Goal: Information Seeking & Learning: Learn about a topic

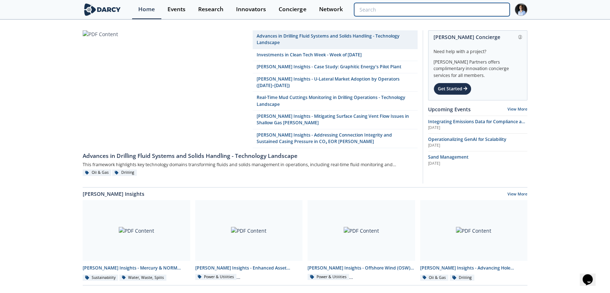
click at [479, 9] on input "search" at bounding box center [432, 9] width 156 height 13
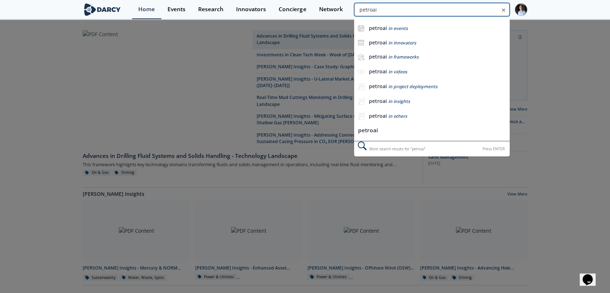
type input "petroai"
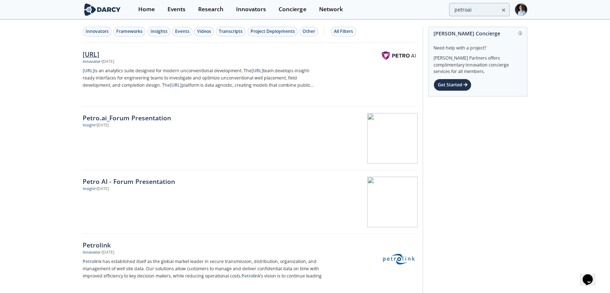
drag, startPoint x: 418, startPoint y: 55, endPoint x: 400, endPoint y: 55, distance: 18.4
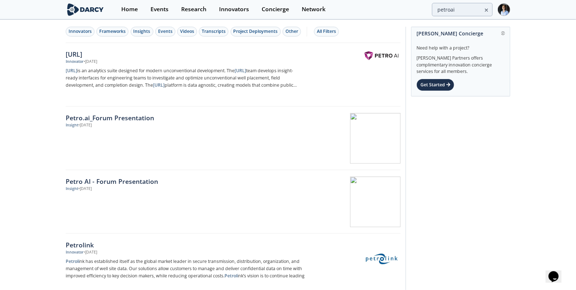
click at [230, 189] on div "Insight • [DATE]" at bounding box center [185, 189] width 239 height 6
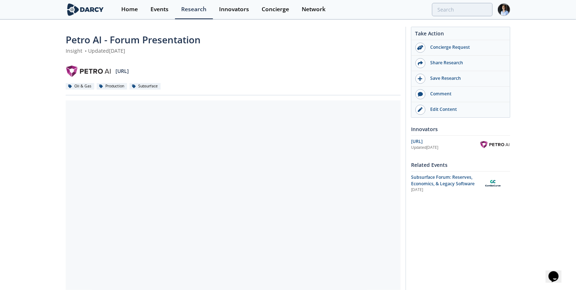
type input "petroai"
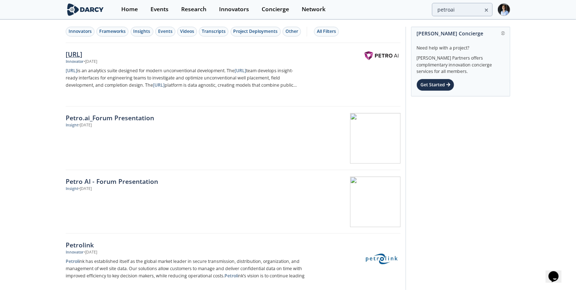
click at [242, 75] on p "[URL] is an analytics suite designed for modern unconventional development. The…" at bounding box center [185, 78] width 239 height 22
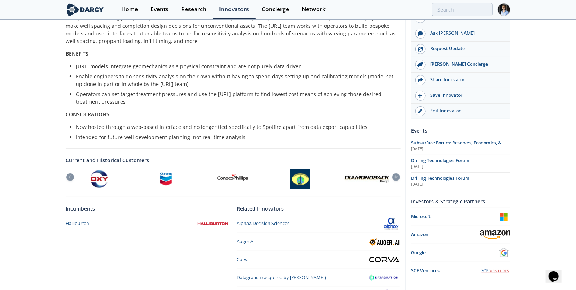
scroll to position [244, 0]
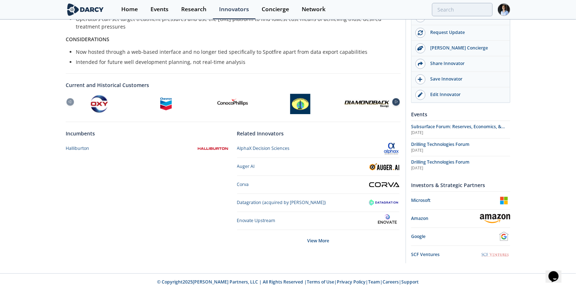
drag, startPoint x: 404, startPoint y: 100, endPoint x: 400, endPoint y: 100, distance: 3.6
click at [403, 100] on div "Petro.[PERSON_NAME].ai offers an integrated analytics platform to improve uncon…" at bounding box center [288, 19] width 445 height 487
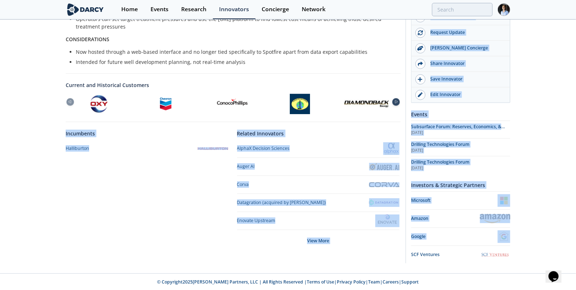
click at [399, 101] on icon at bounding box center [396, 101] width 9 height 3
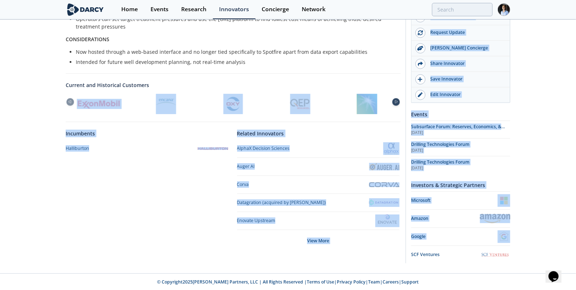
click at [399, 101] on icon at bounding box center [396, 101] width 9 height 3
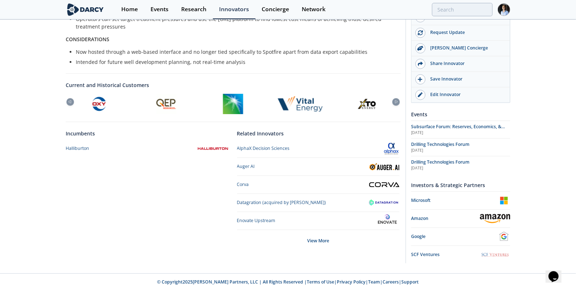
click at [300, 58] on li "Intended for future well development planning, not real-time analysis" at bounding box center [236, 62] width 320 height 8
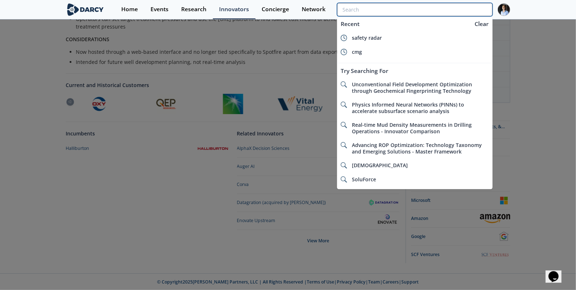
click at [458, 6] on input "search" at bounding box center [415, 9] width 156 height 13
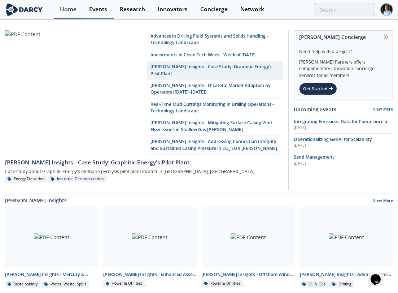
click at [95, 10] on div "Events" at bounding box center [98, 9] width 18 height 6
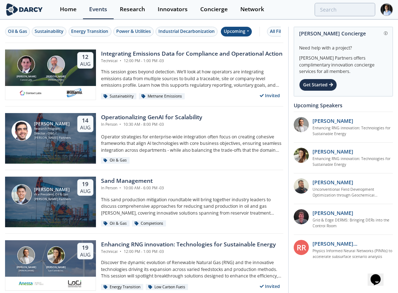
click at [241, 30] on div "Upcoming" at bounding box center [236, 32] width 31 height 10
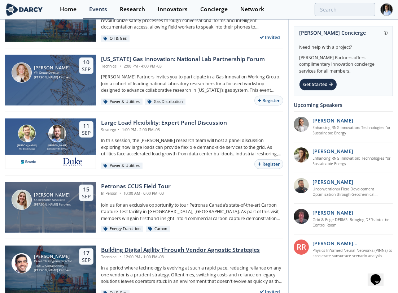
scroll to position [681, 0]
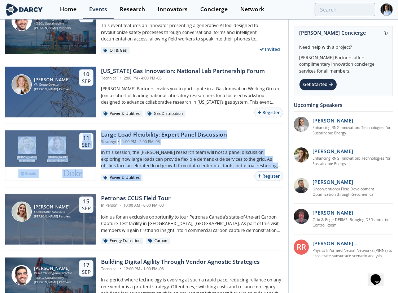
drag, startPoint x: 64, startPoint y: 182, endPoint x: 198, endPoint y: 182, distance: 134.6
click at [198, 182] on div "Ryan Hledik The Brattle Group Tyler Norris Duke University 11 Sep Large Load Fl…" at bounding box center [144, 156] width 278 height 64
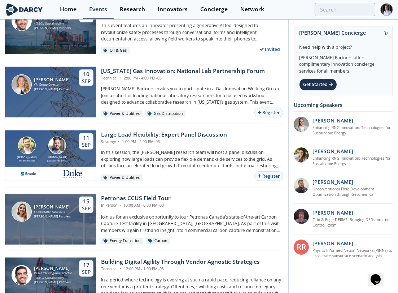
click at [85, 157] on div "Ryan Hledik The Brattle Group Tyler Norris Duke University 11 Sep" at bounding box center [50, 148] width 91 height 37
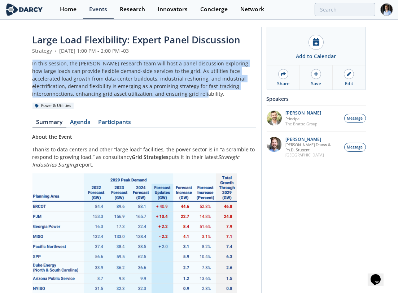
drag, startPoint x: 31, startPoint y: 62, endPoint x: 146, endPoint y: 95, distance: 120.2
copy div "In this session, the Darcy research team will host a panel discussion exploring…"
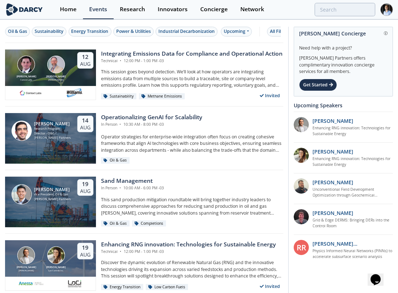
drag, startPoint x: 5, startPoint y: 26, endPoint x: 12, endPoint y: 30, distance: 7.6
click at [5, 26] on div "Oil & Gas Sustainability Energy Transition Power & Utilities Industrial Decarbo…" at bounding box center [144, 31] width 278 height 23
click at [12, 30] on div "Oil & Gas" at bounding box center [17, 31] width 19 height 6
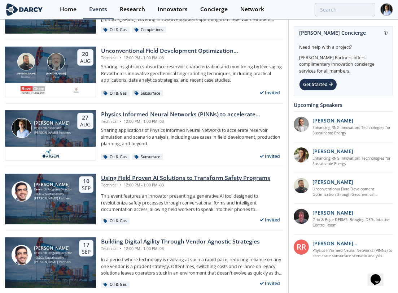
scroll to position [200, 0]
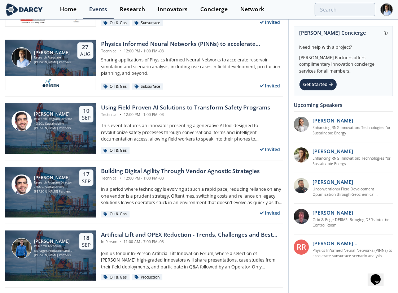
click at [117, 121] on div "Using Field Proven AI Solutions to Transform Safety Programs Technical • 12:00 …" at bounding box center [189, 128] width 187 height 51
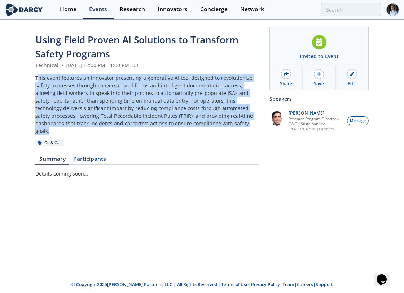
drag, startPoint x: 38, startPoint y: 72, endPoint x: 197, endPoint y: 123, distance: 167.5
click at [197, 123] on header "Using Field Proven AI Solutions to Transform Safety Programs Technical • Septem…" at bounding box center [147, 89] width 224 height 113
click at [197, 123] on div "This event features an innovator presenting a generative AI tool designed to re…" at bounding box center [147, 104] width 224 height 61
drag, startPoint x: 197, startPoint y: 123, endPoint x: -1, endPoint y: 81, distance: 202.6
click at [0, 81] on html "Home Events Research Innovators Concierge Network Using Field Proven AI Solutio…" at bounding box center [202, 146] width 404 height 293
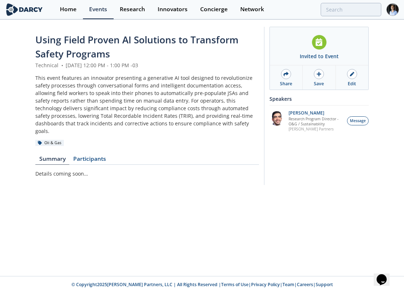
click at [176, 131] on header "Using Field Proven AI Solutions to Transform Safety Programs Technical • Septem…" at bounding box center [147, 89] width 224 height 113
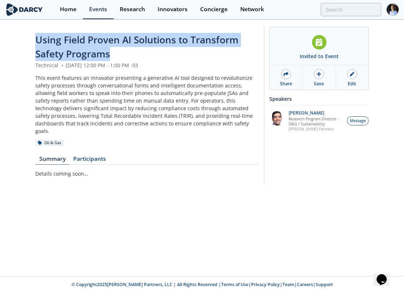
drag, startPoint x: 62, startPoint y: 47, endPoint x: 120, endPoint y: 57, distance: 58.3
click at [120, 57] on div "Using Field Proven AI Solutions to Transform Safety Programs Technical • Septem…" at bounding box center [202, 107] width 404 height 175
copy span "Using Field Proven AI Solutions to Transform Safety Programs"
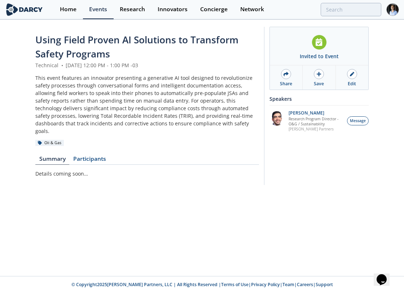
click at [167, 170] on p "Details coming soon…" at bounding box center [147, 174] width 224 height 8
click at [357, 76] on link "Edit" at bounding box center [352, 77] width 32 height 24
